Goal: Task Accomplishment & Management: Manage account settings

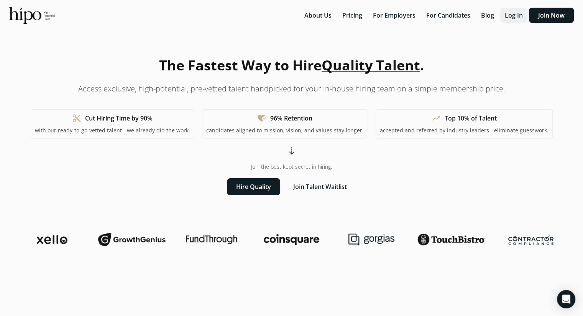
click at [516, 15] on button "Log In" at bounding box center [513, 15] width 27 height 15
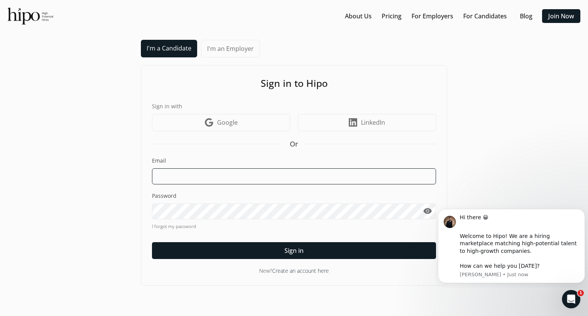
type input "mayur.pawar87@gmail.com"
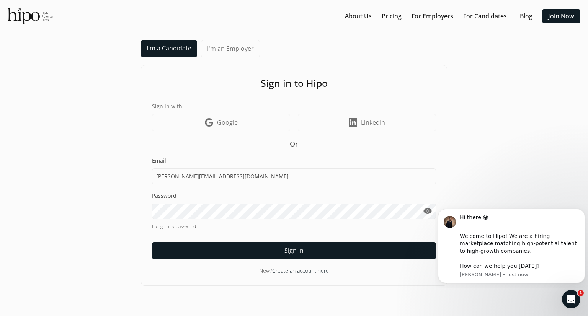
click at [426, 211] on span "visibility" at bounding box center [427, 211] width 9 height 9
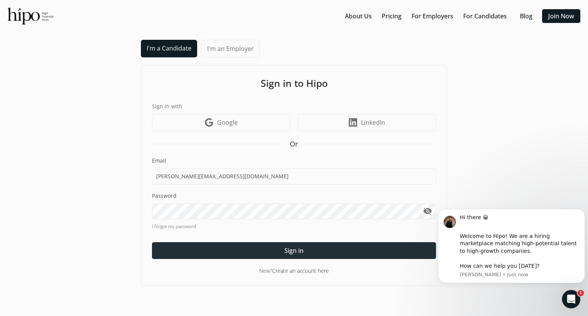
click at [319, 252] on div at bounding box center [294, 250] width 284 height 17
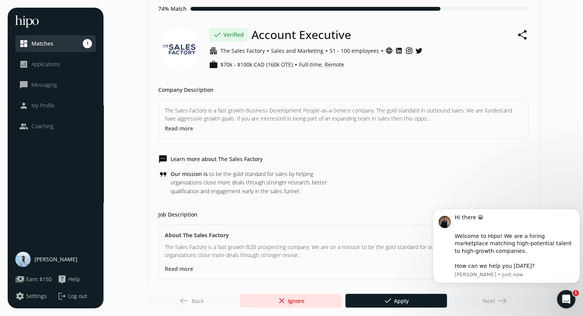
scroll to position [32, 0]
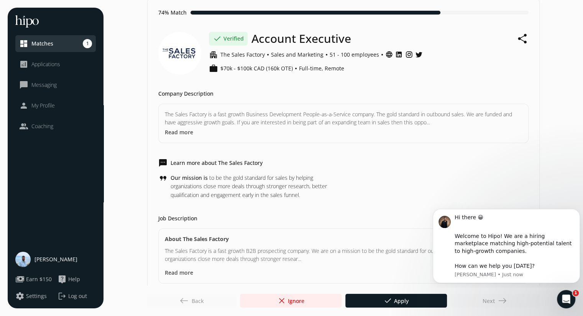
click at [302, 302] on span "close Ignore" at bounding box center [290, 300] width 27 height 9
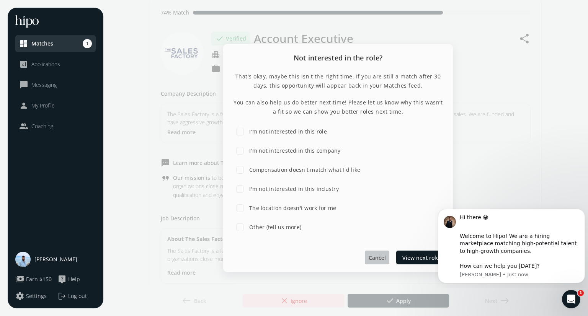
click at [377, 257] on span "Cancel" at bounding box center [377, 258] width 17 height 8
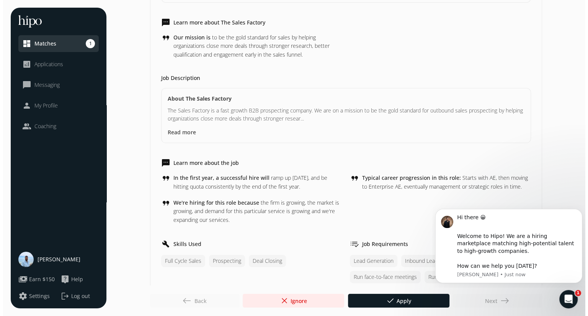
scroll to position [178, 0]
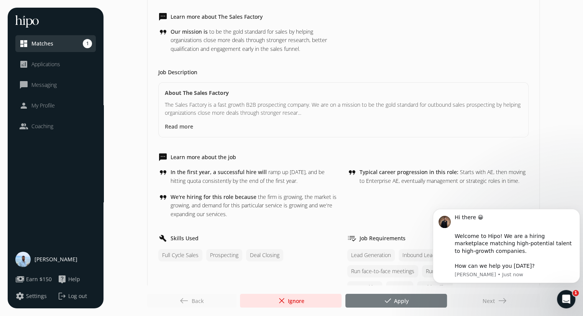
click at [384, 301] on span "done" at bounding box center [387, 300] width 9 height 9
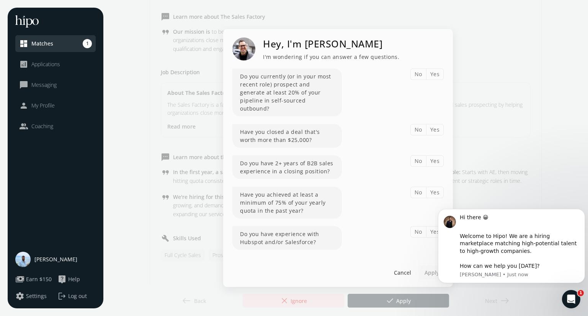
click at [436, 78] on button "Yes" at bounding box center [435, 74] width 18 height 11
click at [415, 125] on button "No" at bounding box center [419, 129] width 16 height 11
click at [437, 158] on button "Yes" at bounding box center [435, 161] width 18 height 11
click at [436, 190] on button "Yes" at bounding box center [435, 192] width 18 height 11
click at [432, 228] on button "Yes" at bounding box center [435, 231] width 18 height 11
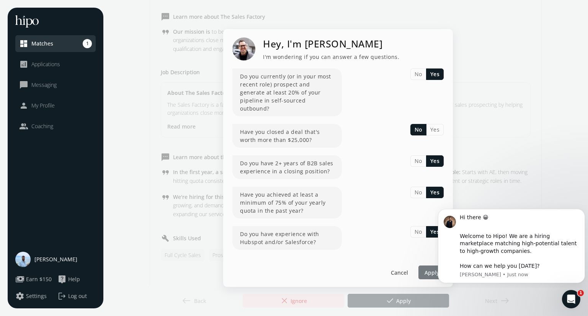
click at [429, 270] on span "Apply" at bounding box center [432, 273] width 15 height 8
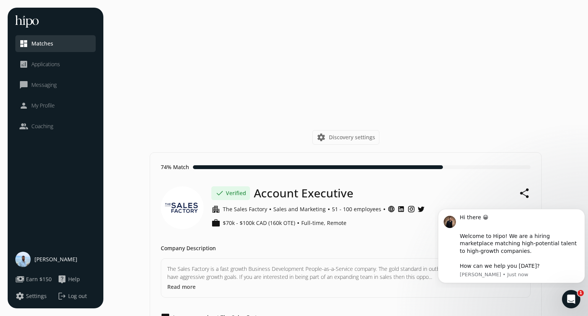
scroll to position [0, 0]
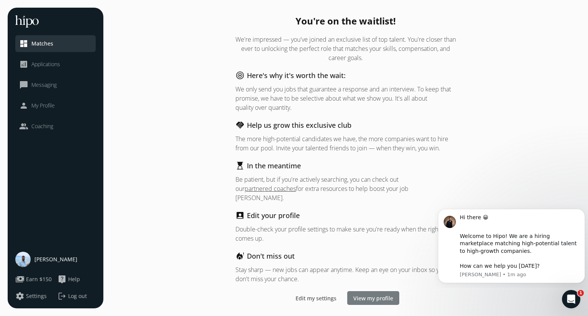
click at [370, 295] on span "View my profile" at bounding box center [374, 299] width 40 height 8
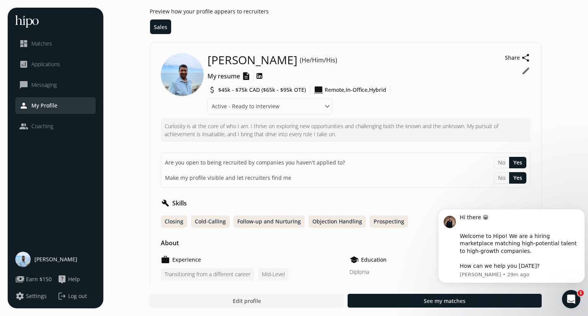
click at [81, 297] on span "Log out" at bounding box center [77, 297] width 19 height 8
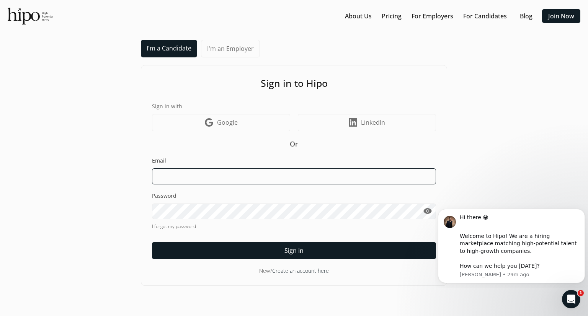
type input "mayur.pawar87@gmail.com"
